Goal: Transaction & Acquisition: Purchase product/service

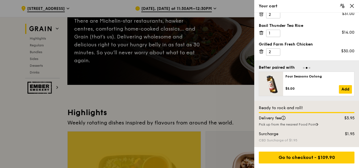
scroll to position [113, 0]
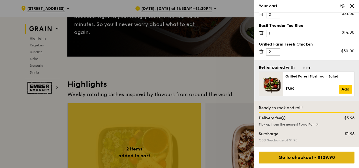
click at [313, 157] on div "Go to checkout - $109.90" at bounding box center [307, 158] width 96 height 12
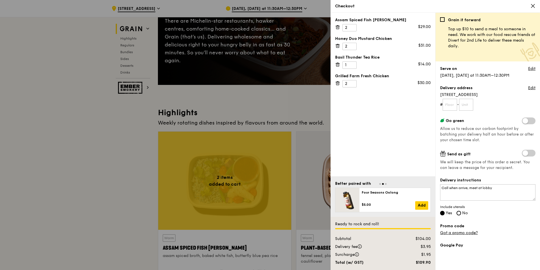
scroll to position [57, 0]
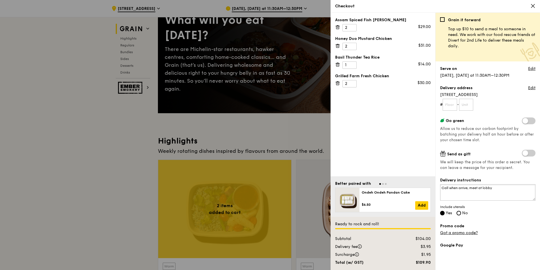
click at [359, 168] on textarea "Call when arrive, meet at lobby" at bounding box center [487, 192] width 95 height 16
drag, startPoint x: 476, startPoint y: 187, endPoint x: 455, endPoint y: 187, distance: 21.2
click at [359, 168] on textarea "Call my colleague at 83228492 when arrive, meet at lobby" at bounding box center [487, 192] width 95 height 16
drag, startPoint x: 482, startPoint y: 188, endPoint x: 486, endPoint y: 188, distance: 4.0
click at [359, 168] on textarea "Call my colleague at 83228492 when arrive, meet at lobby" at bounding box center [487, 192] width 95 height 16
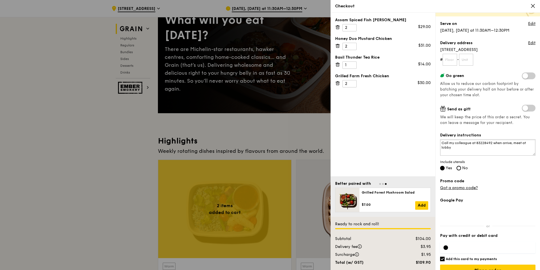
scroll to position [56, 0]
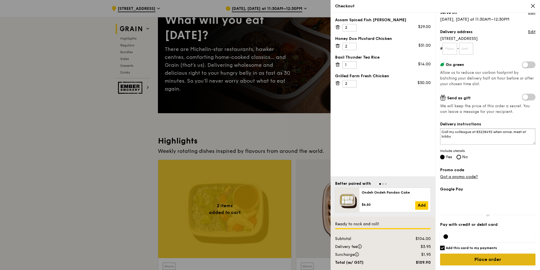
type textarea "Call my colleague at 83228492 when arrive, meet at lobby"
click at [359, 168] on input "Place order" at bounding box center [487, 260] width 95 height 12
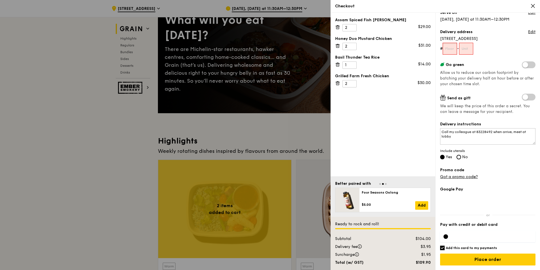
click at [359, 49] on input "text" at bounding box center [450, 49] width 14 height 12
type input "9"
type input "-"
click at [359, 48] on input "text" at bounding box center [466, 49] width 14 height 12
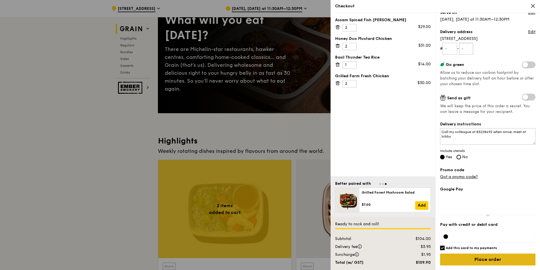
type input "-"
click at [359, 168] on input "Place order" at bounding box center [487, 260] width 95 height 12
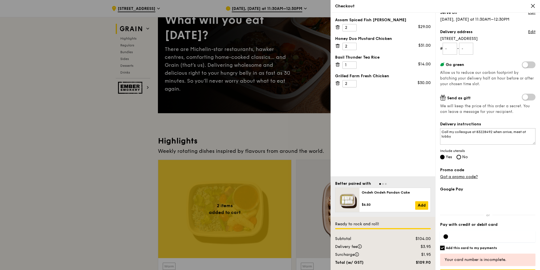
click at [359, 168] on div at bounding box center [487, 236] width 95 height 11
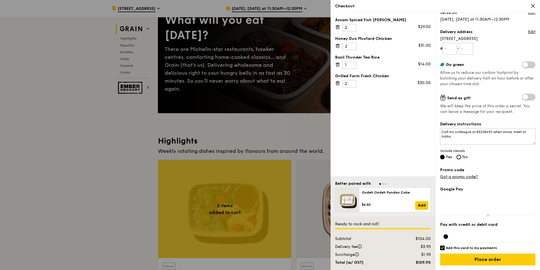
scroll to position [85, 0]
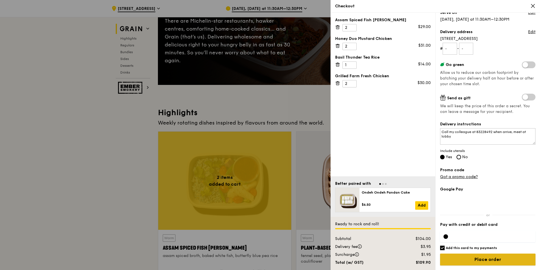
click at [359, 168] on input "Place order" at bounding box center [487, 260] width 95 height 12
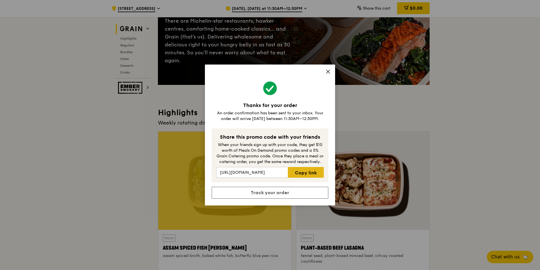
click at [312, 168] on link "Copy link" at bounding box center [306, 172] width 36 height 11
click at [330, 74] on span at bounding box center [328, 72] width 5 height 6
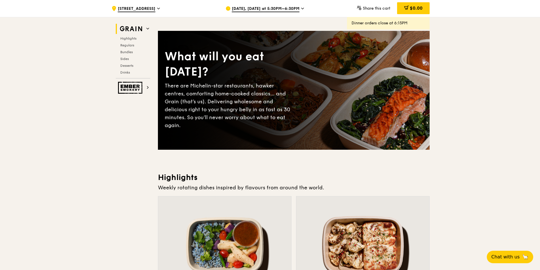
scroll to position [0, 0]
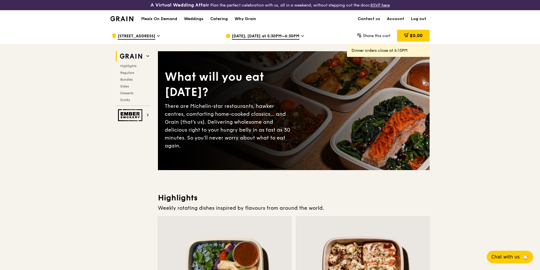
click at [297, 37] on span "[DATE], [DATE] at 5:30PM–6:30PM" at bounding box center [266, 36] width 68 height 6
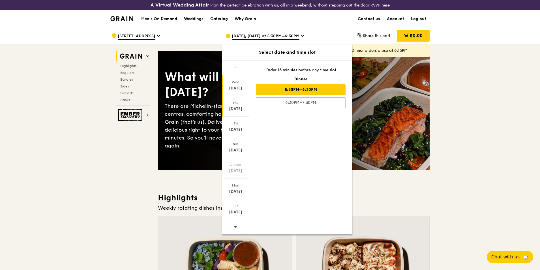
click at [240, 113] on div "[DATE]" at bounding box center [235, 106] width 27 height 21
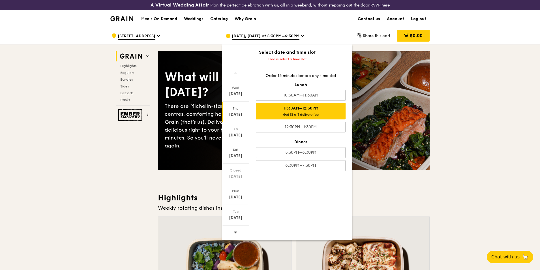
click at [315, 112] on div "11:30AM–12:30PM Get $1 off delivery fee" at bounding box center [301, 111] width 90 height 16
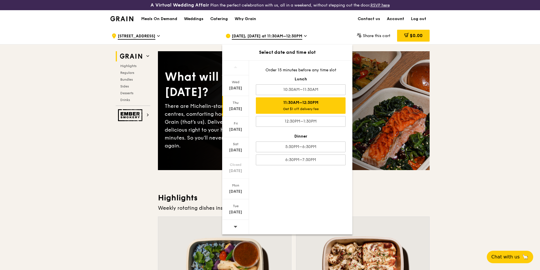
click at [359, 16] on link "Account" at bounding box center [396, 18] width 24 height 17
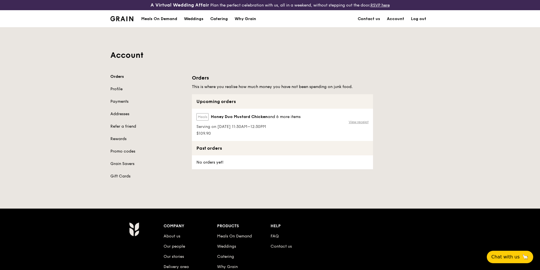
click at [358, 122] on link "View receipt" at bounding box center [359, 122] width 20 height 5
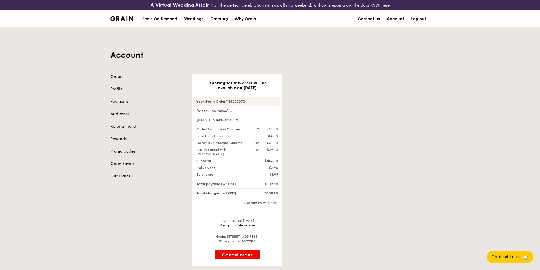
click at [205, 131] on div "Grilled Farm Fresh Chicken" at bounding box center [222, 129] width 59 height 5
drag, startPoint x: 205, startPoint y: 131, endPoint x: 229, endPoint y: 129, distance: 24.2
click at [229, 129] on div "Grilled Farm Fresh Chicken" at bounding box center [222, 129] width 59 height 5
drag, startPoint x: 229, startPoint y: 129, endPoint x: 206, endPoint y: 136, distance: 24.6
click at [206, 136] on div "Basil Thunder Tea Rice" at bounding box center [222, 136] width 59 height 5
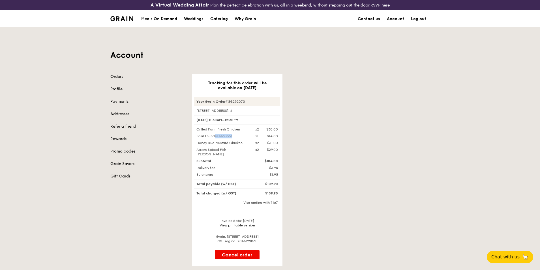
drag, startPoint x: 206, startPoint y: 136, endPoint x: 216, endPoint y: 144, distance: 12.7
click at [216, 144] on div "Honey Duo Mustard Chicken" at bounding box center [222, 143] width 59 height 5
click at [216, 150] on div "Assam Spiced Fish [PERSON_NAME]" at bounding box center [222, 152] width 59 height 9
